Goal: Task Accomplishment & Management: Complete application form

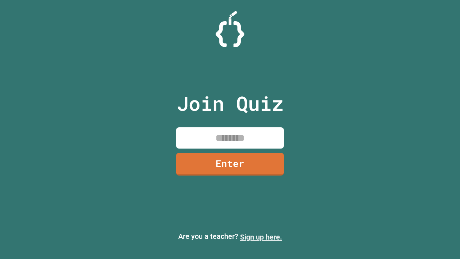
click at [261, 237] on link "Sign up here." at bounding box center [261, 236] width 42 height 9
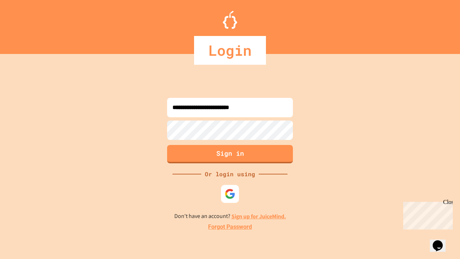
type input "**********"
